Goal: Task Accomplishment & Management: Use online tool/utility

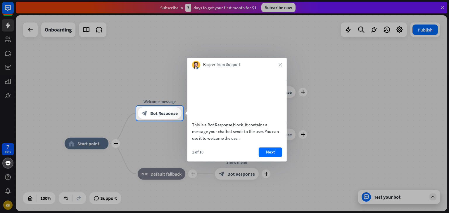
click at [442, 7] on div at bounding box center [224, 53] width 449 height 106
click at [444, 7] on div at bounding box center [224, 53] width 449 height 106
click at [399, 28] on div at bounding box center [224, 53] width 449 height 106
click at [160, 56] on div at bounding box center [224, 53] width 449 height 106
click at [281, 65] on icon "close" at bounding box center [280, 65] width 4 height 4
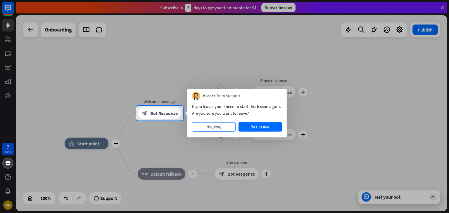
click at [221, 127] on button "No, stay" at bounding box center [214, 126] width 44 height 9
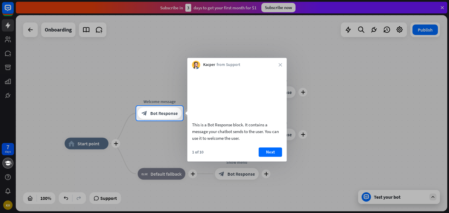
click at [252, 158] on div "1 of 10 Next" at bounding box center [236, 155] width 99 height 14
click at [271, 157] on button "Next" at bounding box center [270, 152] width 23 height 9
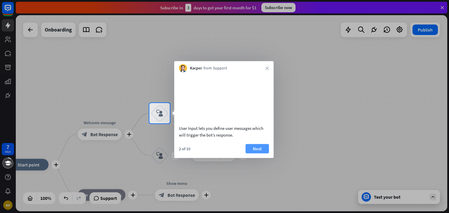
click at [252, 153] on button "Next" at bounding box center [256, 148] width 23 height 9
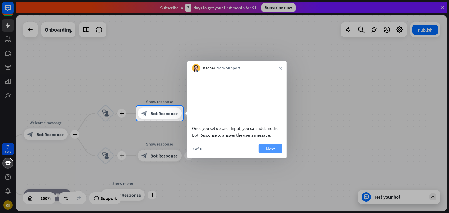
click at [268, 153] on button "Next" at bounding box center [270, 148] width 23 height 9
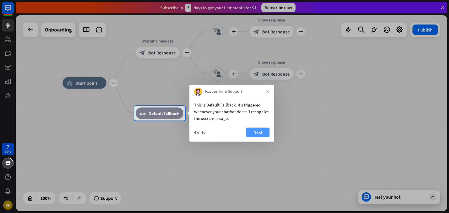
click at [263, 132] on button "Next" at bounding box center [257, 132] width 23 height 9
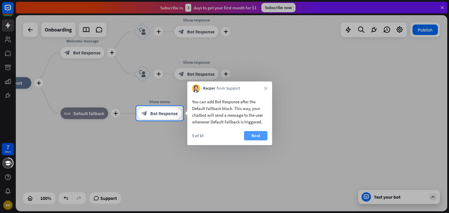
click at [259, 137] on button "Next" at bounding box center [255, 135] width 23 height 9
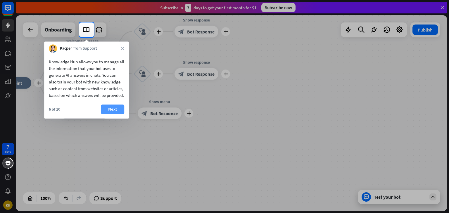
drag, startPoint x: 124, startPoint y: 120, endPoint x: 120, endPoint y: 120, distance: 4.4
click at [120, 119] on div "6 of 10 Next" at bounding box center [86, 112] width 85 height 14
click at [111, 114] on button "Next" at bounding box center [112, 109] width 23 height 9
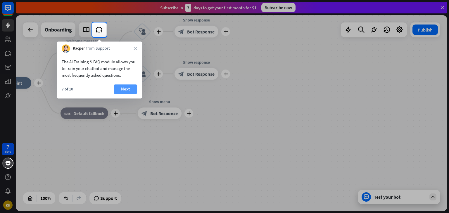
click at [130, 86] on button "Next" at bounding box center [125, 88] width 23 height 9
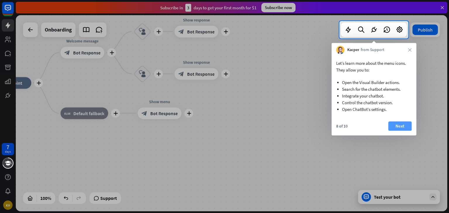
click at [399, 122] on button "Next" at bounding box center [399, 126] width 23 height 9
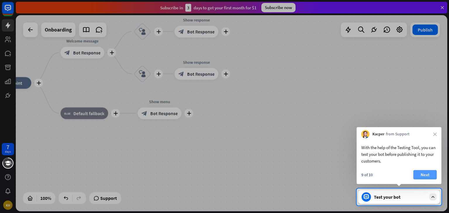
click at [419, 174] on button "Next" at bounding box center [424, 174] width 23 height 9
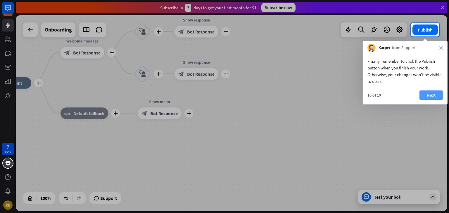
click at [430, 93] on button "Next" at bounding box center [430, 95] width 23 height 9
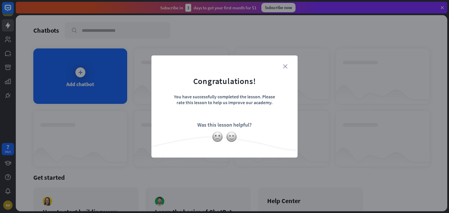
click at [284, 65] on icon "close" at bounding box center [285, 66] width 4 height 4
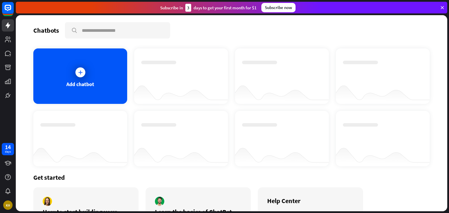
click at [442, 6] on icon at bounding box center [441, 7] width 5 height 5
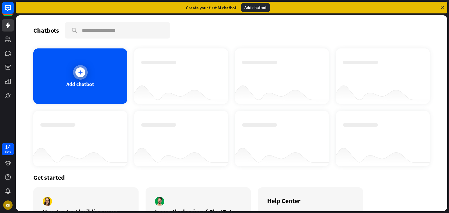
click at [78, 70] on icon at bounding box center [80, 73] width 6 height 6
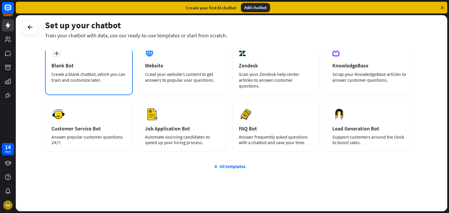
scroll to position [39, 0]
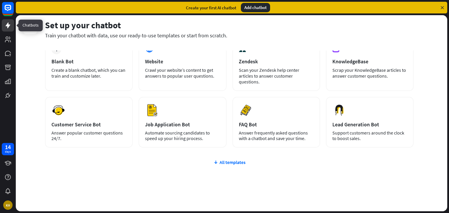
click at [6, 26] on icon at bounding box center [7, 25] width 7 height 7
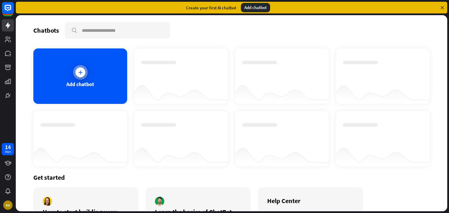
click at [78, 74] on icon at bounding box center [80, 73] width 6 height 6
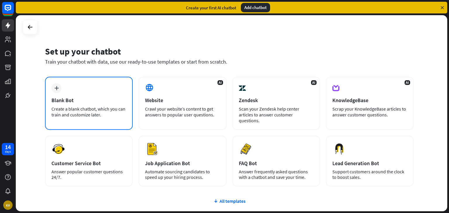
click at [65, 91] on div "plus Blank Bot Create a blank chatbot, which you can train and customize later." at bounding box center [89, 103] width 88 height 53
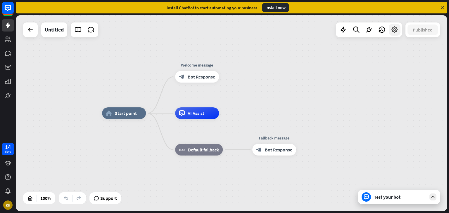
click at [392, 28] on icon at bounding box center [395, 30] width 8 height 8
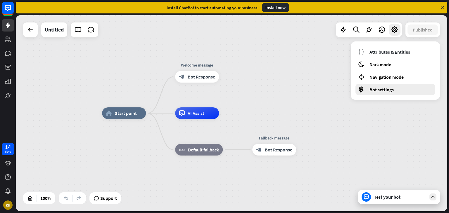
click at [381, 91] on span "Bot settings" at bounding box center [381, 90] width 24 height 6
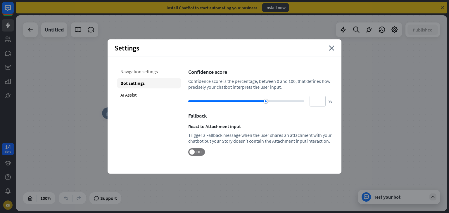
click at [150, 71] on div "Navigation settings" at bounding box center [149, 71] width 64 height 11
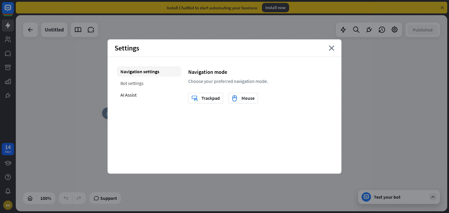
click at [143, 80] on div "Bot settings" at bounding box center [149, 83] width 64 height 11
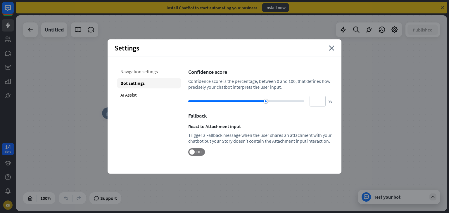
click at [149, 71] on div "Navigation settings" at bounding box center [149, 71] width 64 height 11
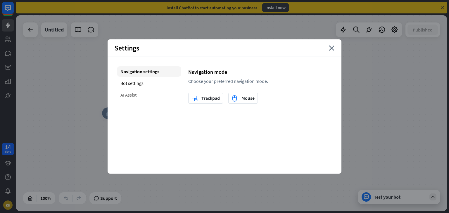
click at [137, 96] on div "AI Assist" at bounding box center [149, 95] width 64 height 11
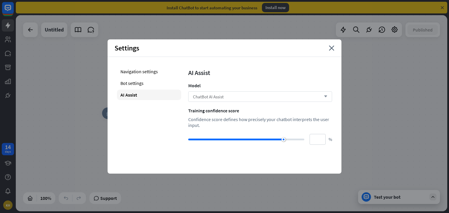
click at [271, 95] on div "ChatBot AI Assist arrow_down" at bounding box center [260, 96] width 144 height 11
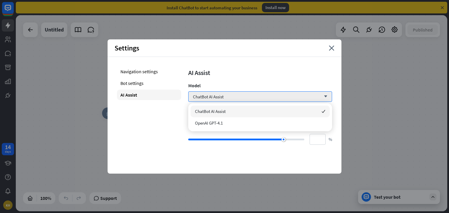
drag, startPoint x: 391, startPoint y: 82, endPoint x: 371, endPoint y: 74, distance: 21.8
click at [391, 82] on div "home_2 Start point Welcome message block_bot_response Bot Response AI Assist bl…" at bounding box center [231, 113] width 431 height 196
click at [336, 51] on div "Settings close" at bounding box center [225, 48] width 234 height 18
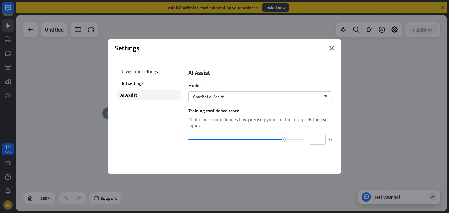
click at [334, 48] on div "Settings close" at bounding box center [225, 48] width 234 height 18
click at [331, 48] on icon "close" at bounding box center [332, 48] width 6 height 5
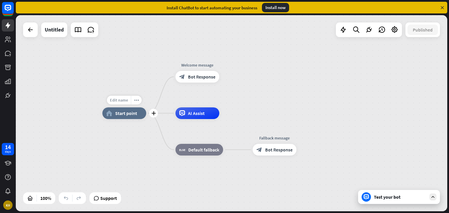
click at [123, 102] on span "Edit name" at bounding box center [119, 100] width 18 height 5
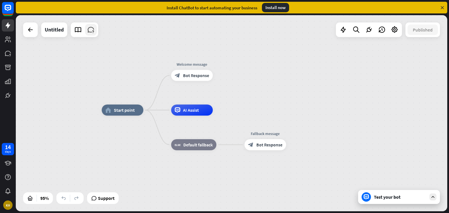
click at [90, 30] on icon at bounding box center [91, 30] width 8 height 8
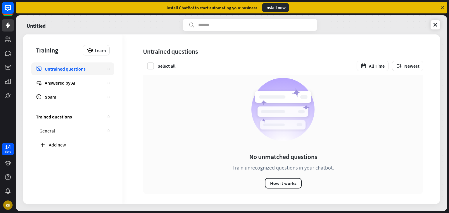
scroll to position [6, 0]
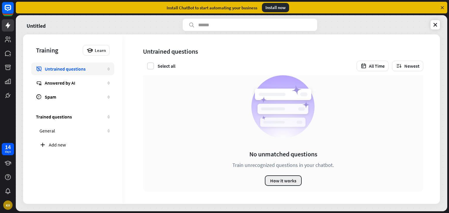
click at [277, 178] on button "How it works" at bounding box center [283, 181] width 37 height 11
click at [183, 24] on div "close" at bounding box center [224, 106] width 449 height 213
click at [289, 180] on button "How it works" at bounding box center [283, 181] width 37 height 11
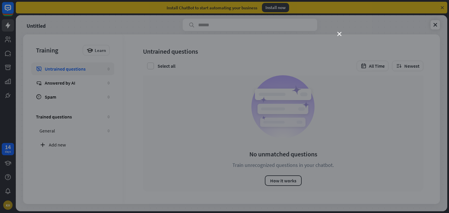
click at [85, 128] on div "close" at bounding box center [224, 106] width 449 height 213
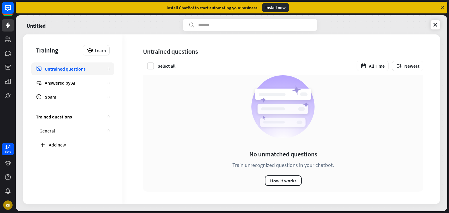
click at [101, 55] on div "Training Learn Untrained questions 0 Answered by AI 0 Spam 0" at bounding box center [72, 68] width 99 height 69
click at [58, 82] on div "Answered by AI" at bounding box center [75, 83] width 60 height 6
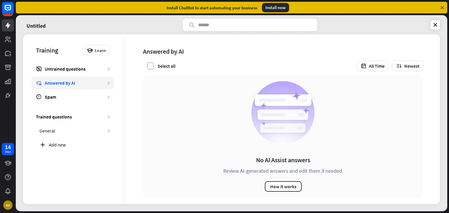
click at [148, 67] on label at bounding box center [150, 66] width 7 height 7
click at [60, 145] on div "Add new" at bounding box center [79, 145] width 61 height 6
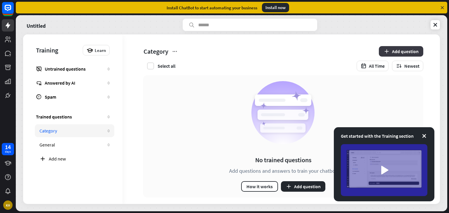
click at [406, 49] on button "Add question" at bounding box center [401, 51] width 44 height 11
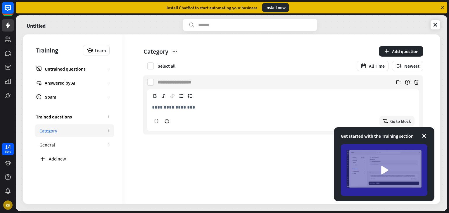
click at [162, 83] on input at bounding box center [177, 82] width 40 height 14
paste input "**********"
type input "**********"
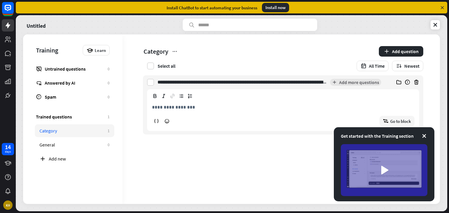
scroll to position [0, 266]
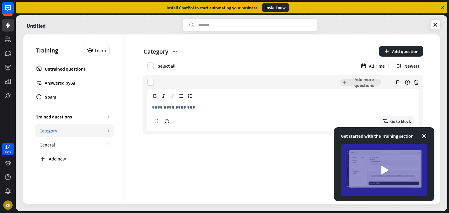
scroll to position [0, 238]
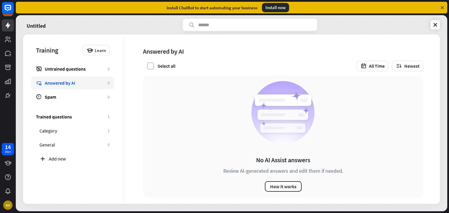
click at [151, 66] on label at bounding box center [150, 66] width 7 height 7
